Goal: Find specific page/section: Find specific page/section

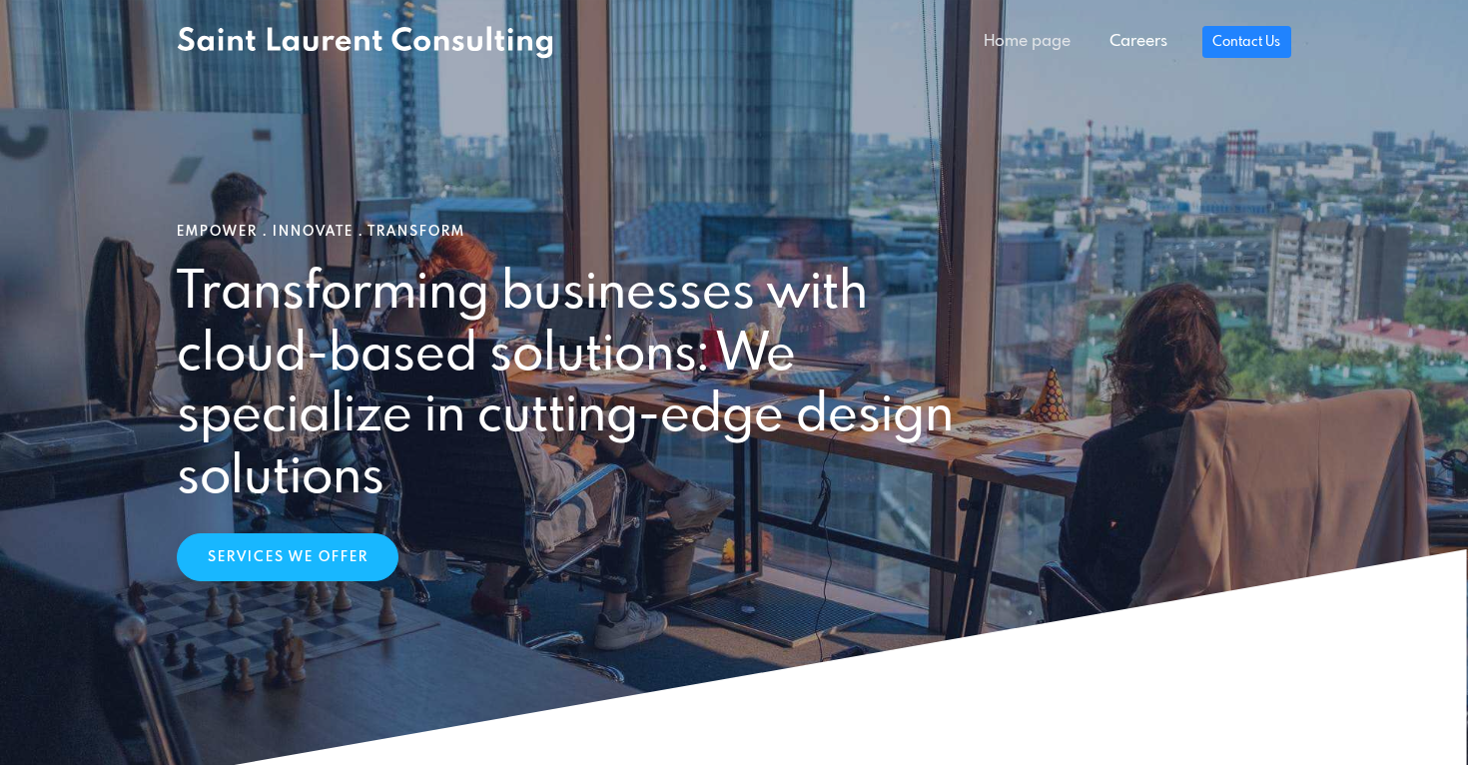
click at [1023, 52] on link "Home page" at bounding box center [1027, 42] width 125 height 40
click at [1156, 40] on link "Careers" at bounding box center [1138, 42] width 96 height 40
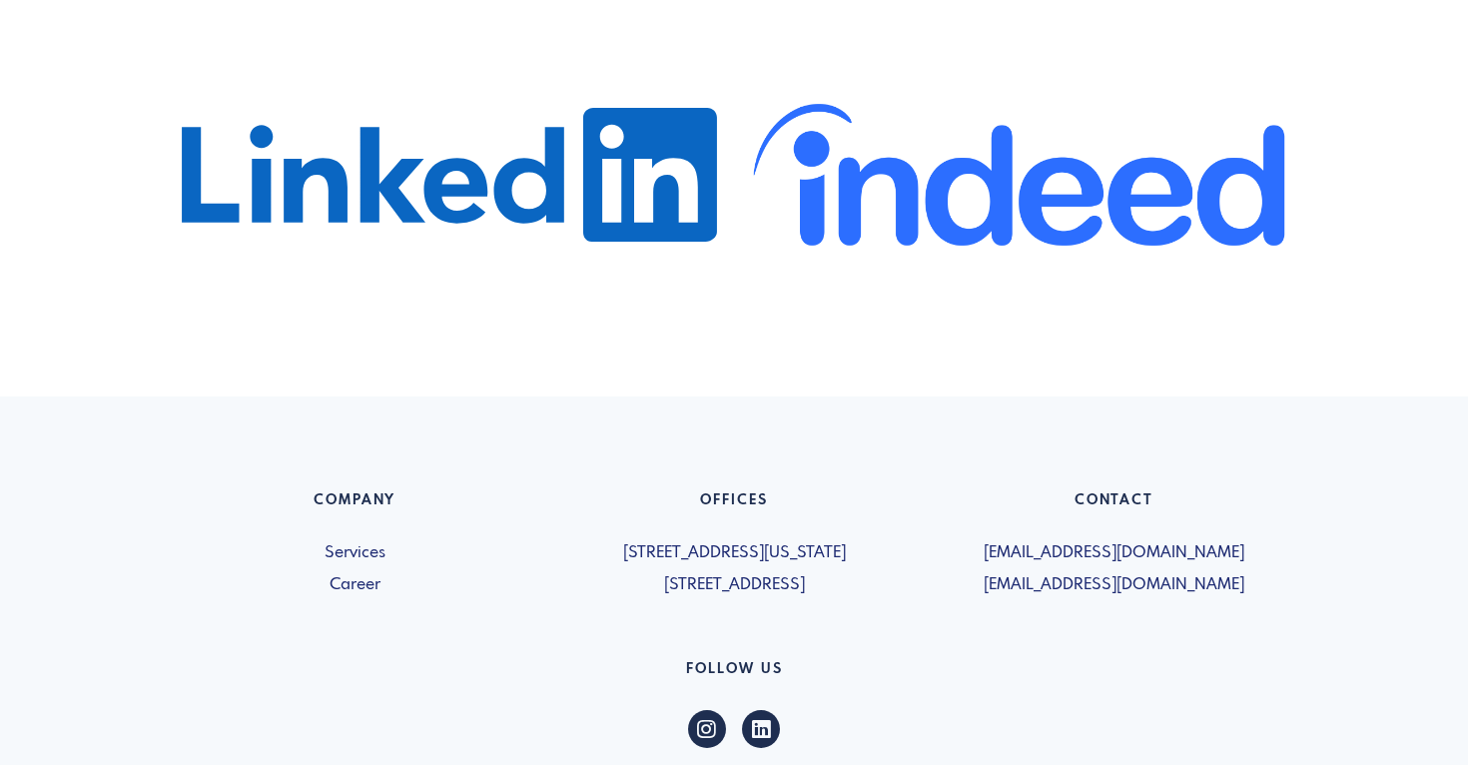
scroll to position [1113, 0]
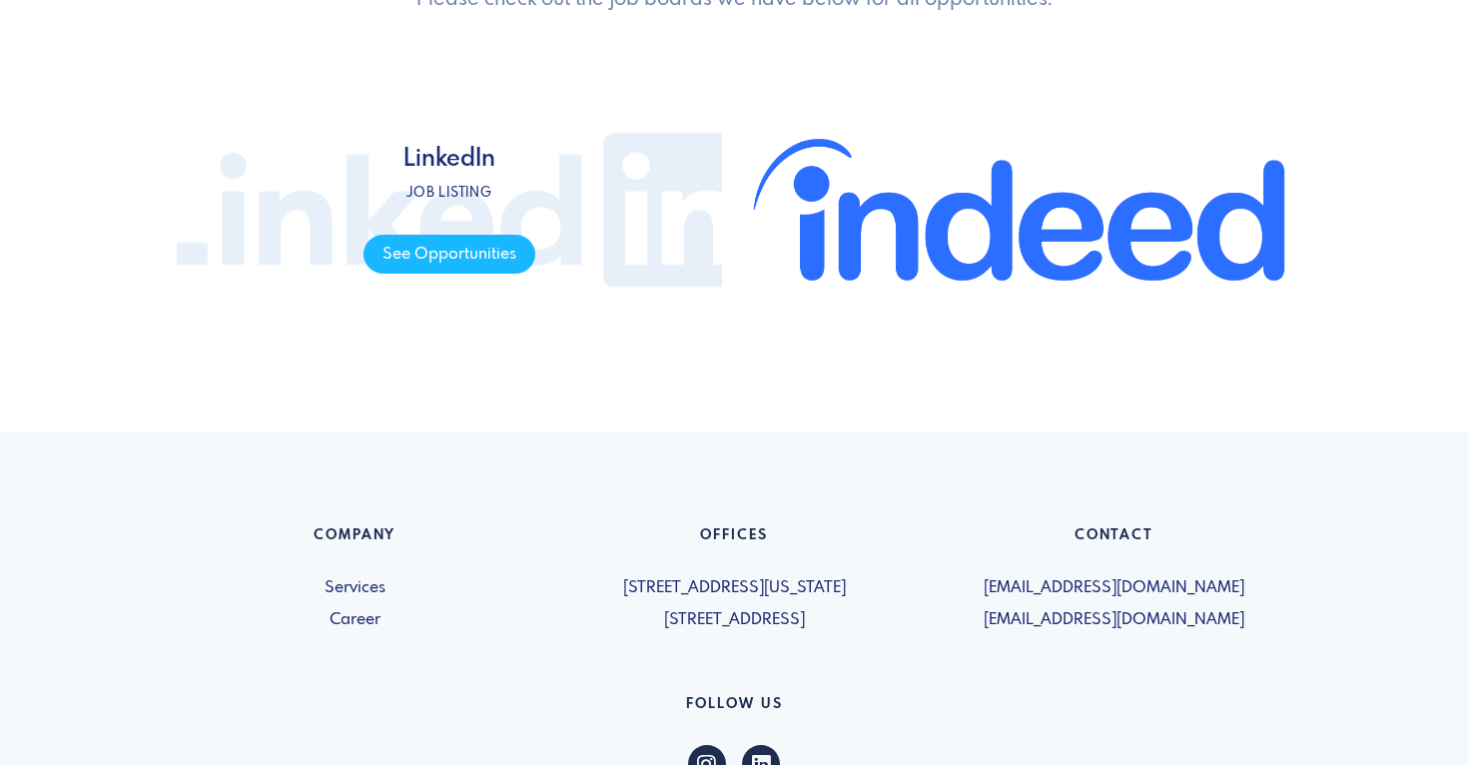
click at [448, 299] on span "LinkedIn Job listing See Opportunities" at bounding box center [449, 210] width 545 height 300
